Goal: Information Seeking & Learning: Learn about a topic

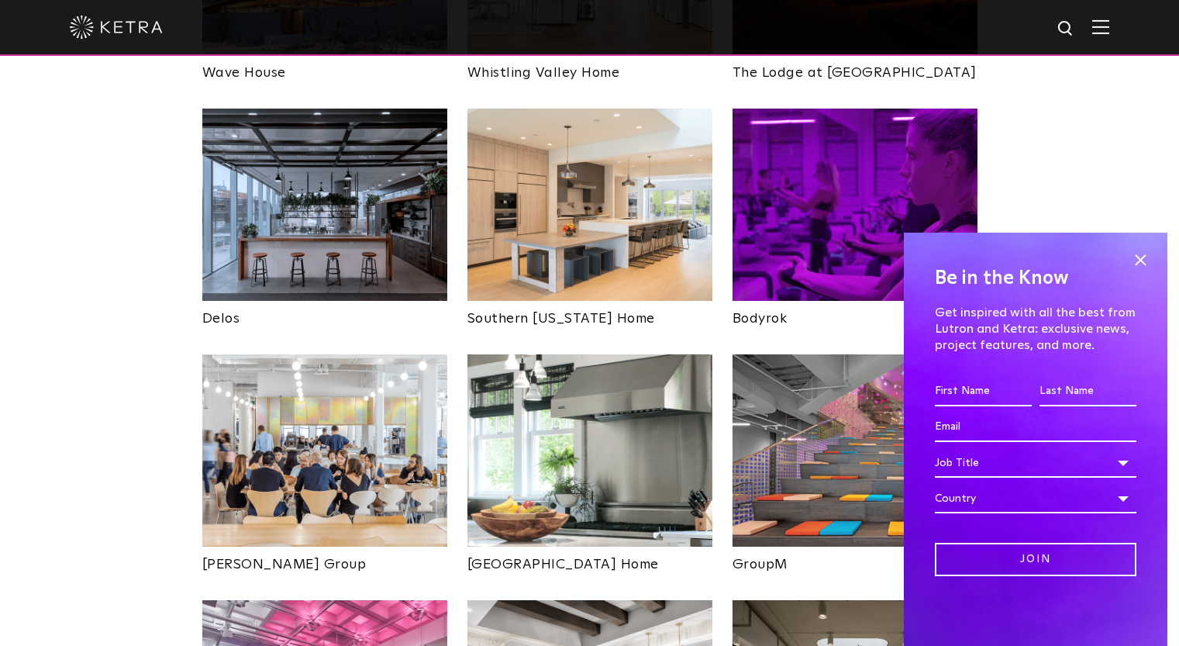
scroll to position [1921, 0]
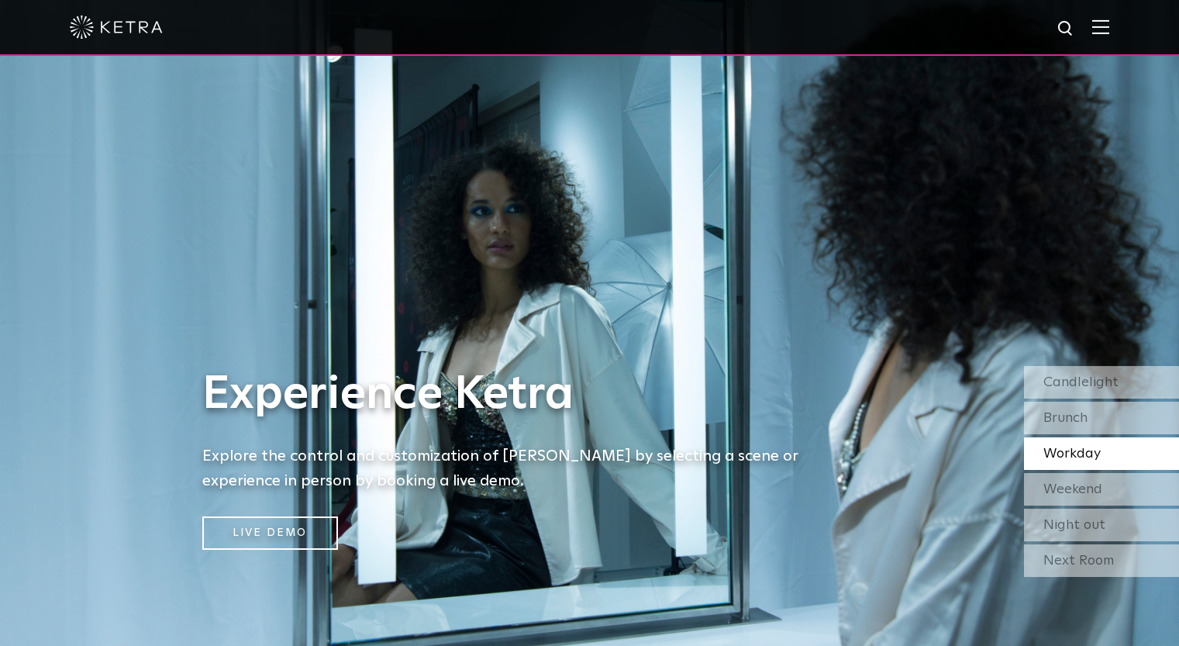
click at [1109, 22] on img at bounding box center [1100, 26] width 17 height 15
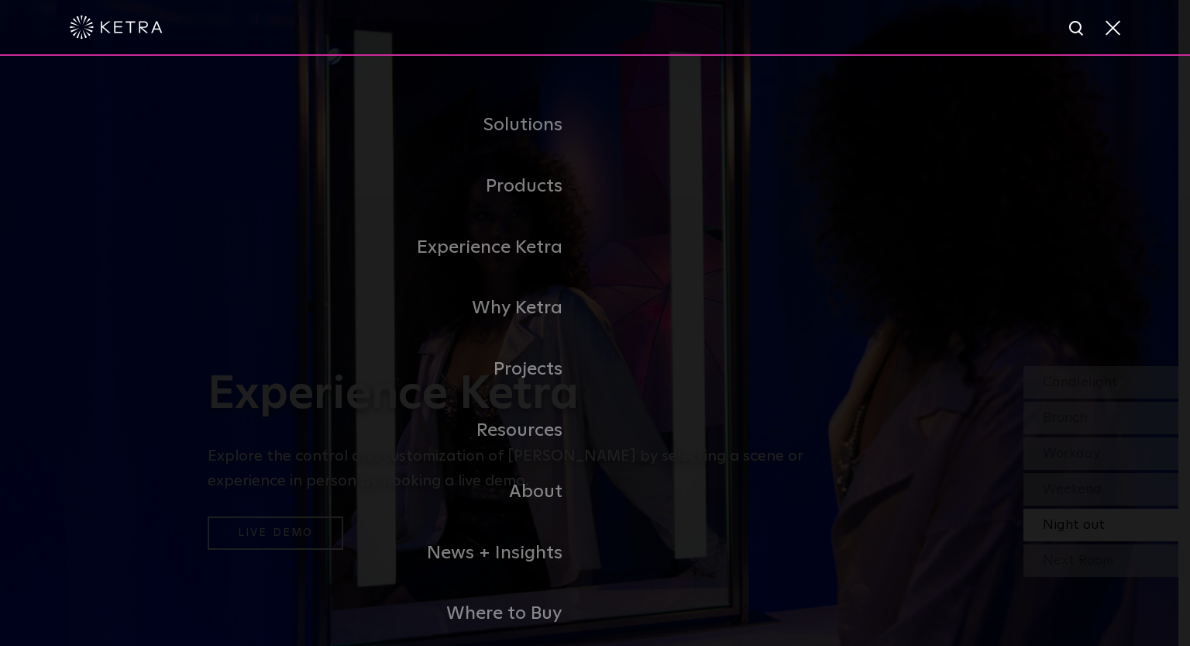
click at [1125, 23] on div at bounding box center [595, 28] width 1190 height 56
click at [1117, 28] on span at bounding box center [1112, 27] width 17 height 16
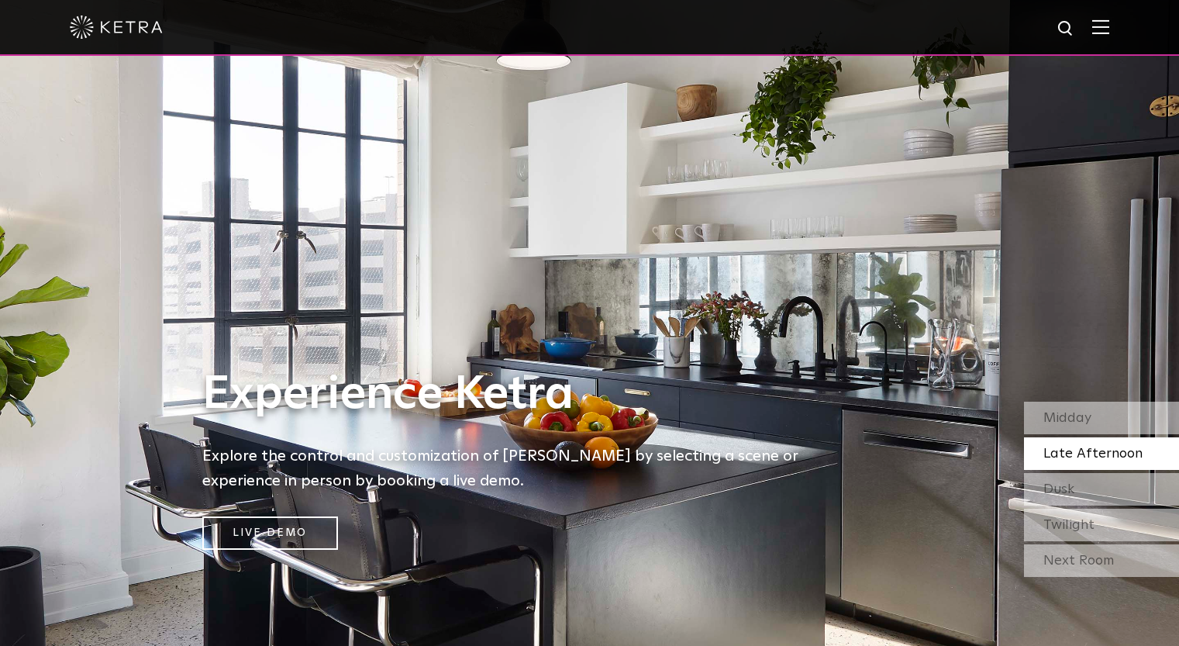
click at [491, 268] on div "Experience [PERSON_NAME] Explore the control and customization of [PERSON_NAME]…" at bounding box center [512, 323] width 1024 height 646
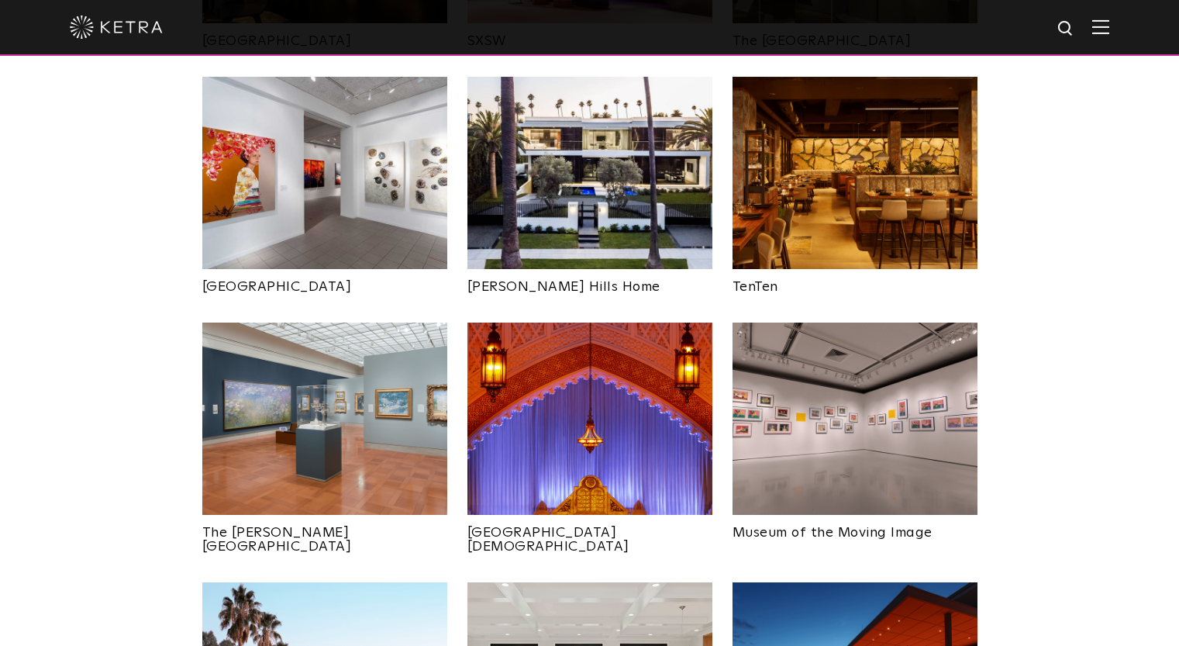
scroll to position [1069, 0]
